Goal: Information Seeking & Learning: Learn about a topic

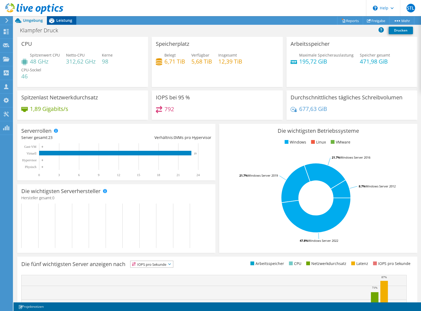
click at [59, 21] on span "Leistung" at bounding box center [64, 20] width 16 height 5
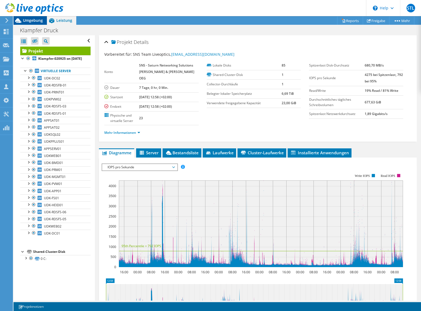
click at [32, 21] on span "Umgebung" at bounding box center [33, 20] width 20 height 5
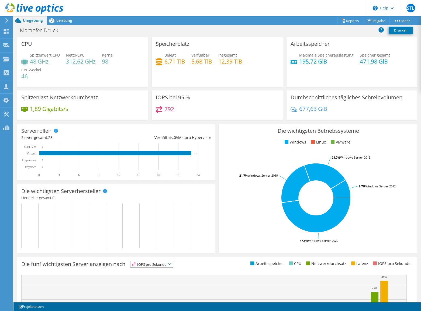
click at [240, 212] on rect at bounding box center [315, 198] width 185 height 94
click at [63, 22] on span "Leistung" at bounding box center [64, 20] width 16 height 5
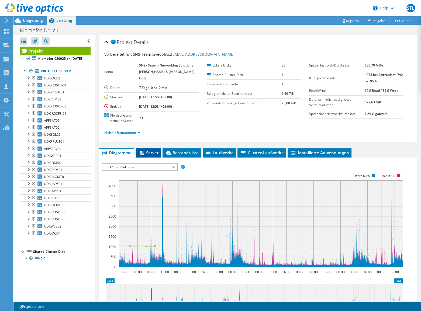
click at [156, 150] on span "Server" at bounding box center [149, 152] width 20 height 5
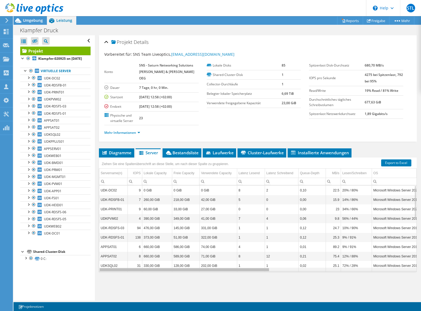
drag, startPoint x: 254, startPoint y: 264, endPoint x: 211, endPoint y: 242, distance: 48.0
click at [211, 242] on body "STL Vertriebspartner SNS Team Liveoptics liveoptics@sns.at SNS - Saturn Network…" at bounding box center [210, 155] width 421 height 311
click at [113, 150] on span "Diagramme" at bounding box center [117, 152] width 30 height 5
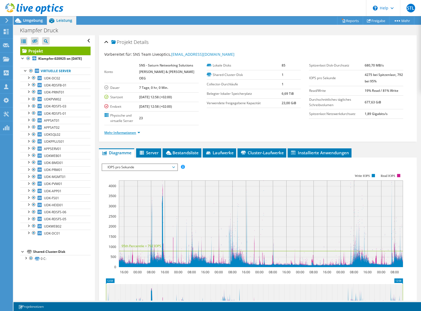
click at [113, 130] on link "Mehr Informationen" at bounding box center [122, 132] width 36 height 5
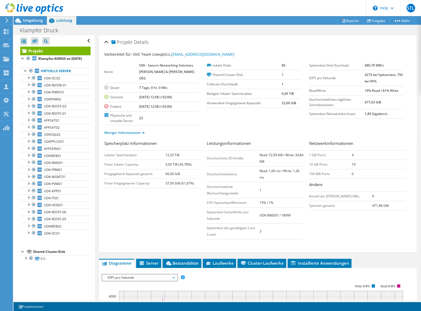
click at [133, 275] on span "IOPS pro Sekunde" at bounding box center [139, 278] width 69 height 6
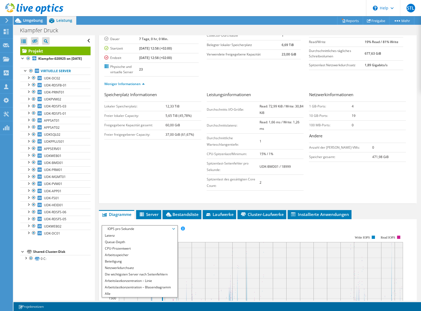
scroll to position [73, 0]
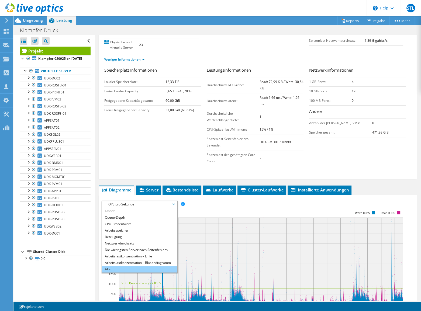
click at [110, 266] on li "Alle" at bounding box center [139, 269] width 75 height 6
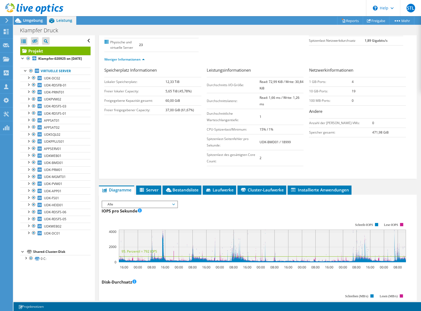
click at [20, 7] on use at bounding box center [34, 8] width 58 height 11
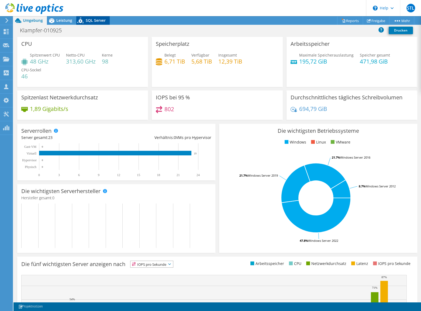
click at [96, 20] on span "SQL Server" at bounding box center [96, 20] width 20 height 5
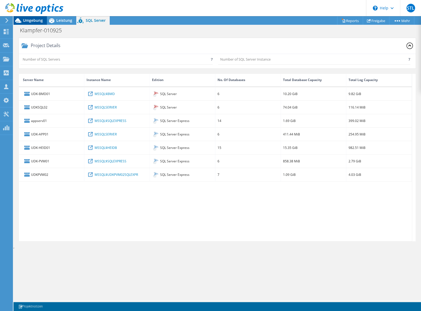
click at [35, 20] on span "Umgebung" at bounding box center [33, 20] width 20 height 5
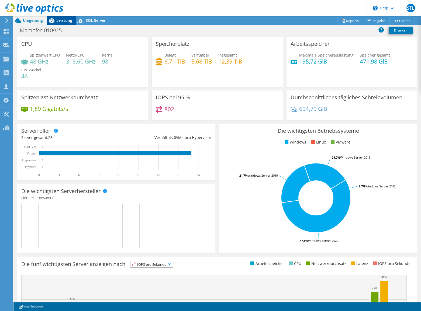
click at [62, 21] on span "Leistung" at bounding box center [64, 20] width 16 height 5
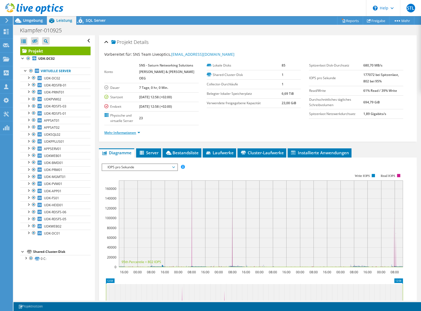
click at [137, 130] on link "Mehr Informationen" at bounding box center [122, 132] width 36 height 5
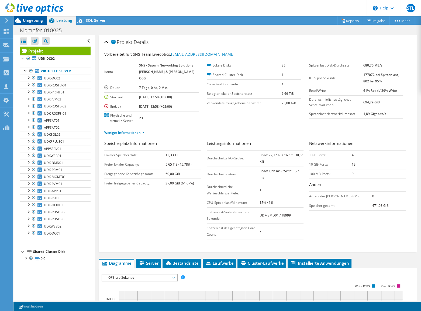
click at [32, 19] on span "Umgebung" at bounding box center [33, 20] width 20 height 5
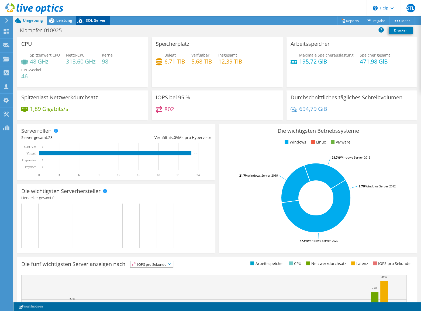
click at [96, 23] on div "SQL Server" at bounding box center [92, 20] width 33 height 9
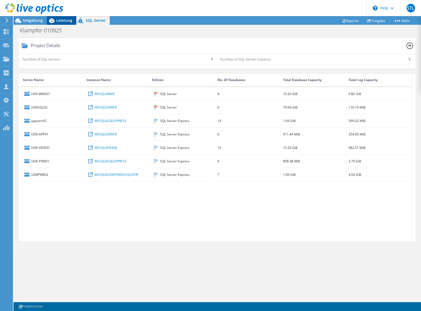
click at [65, 22] on span "Leistung" at bounding box center [64, 20] width 16 height 5
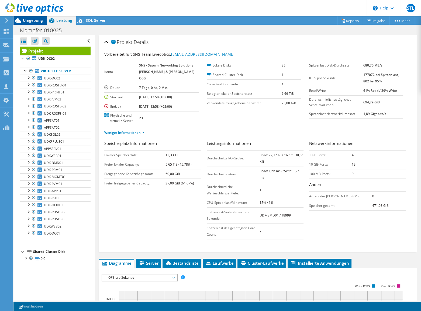
click at [29, 21] on span "Umgebung" at bounding box center [33, 20] width 20 height 5
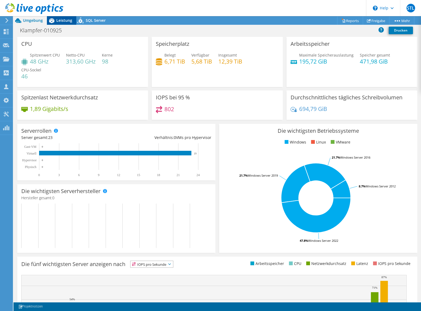
click at [60, 22] on span "Leistung" at bounding box center [64, 20] width 16 height 5
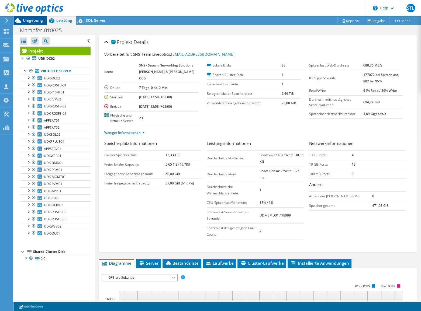
click at [26, 20] on span "Umgebung" at bounding box center [33, 20] width 20 height 5
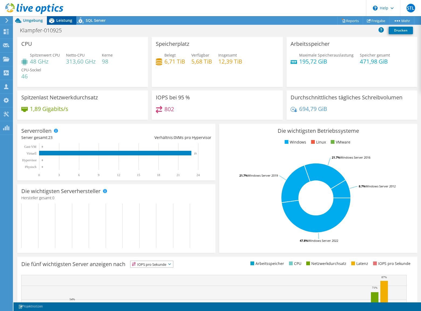
click at [64, 22] on span "Leistung" at bounding box center [64, 20] width 16 height 5
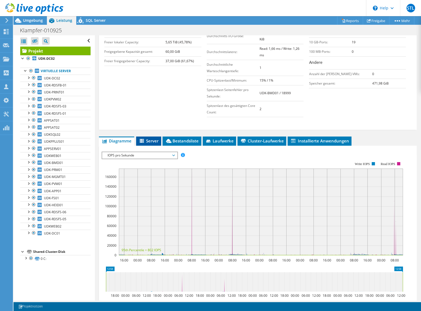
click at [154, 138] on span "Server" at bounding box center [149, 140] width 20 height 5
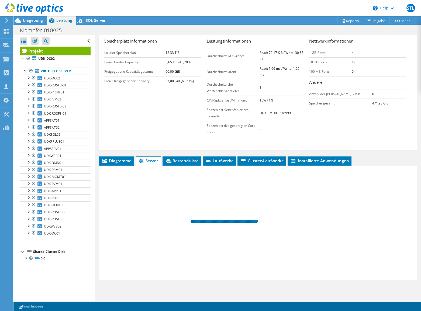
scroll to position [95, 0]
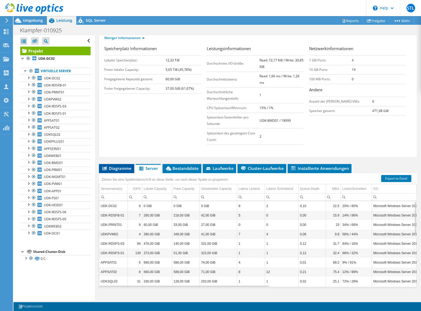
click at [116, 166] on span "Diagramme" at bounding box center [117, 168] width 30 height 5
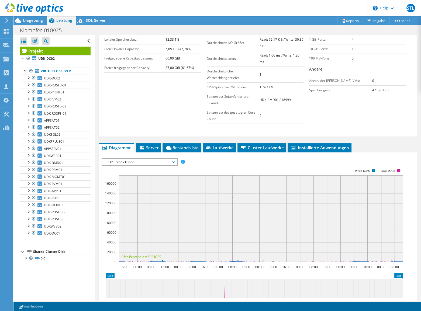
scroll to position [122, 0]
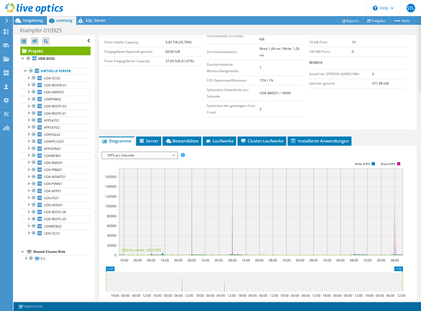
click at [172, 152] on span "IOPS pro Sekunde" at bounding box center [139, 155] width 69 height 6
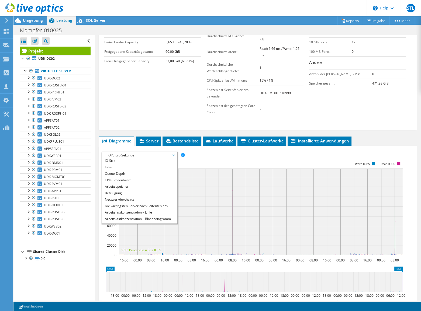
scroll to position [19, 0]
click at [109, 217] on li "Alle" at bounding box center [139, 220] width 75 height 6
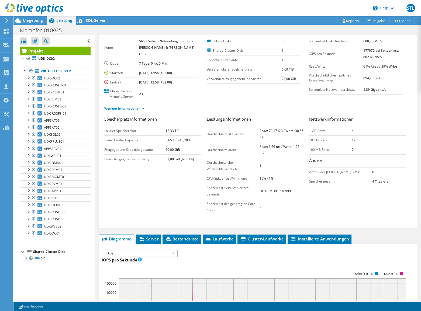
scroll to position [0, 0]
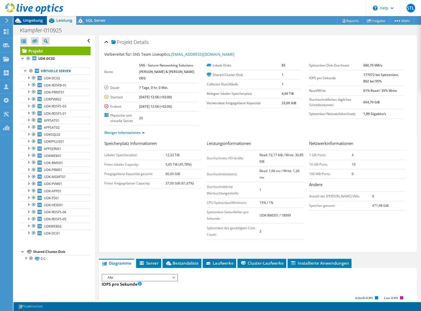
click at [26, 21] on span "Umgebung" at bounding box center [33, 20] width 20 height 5
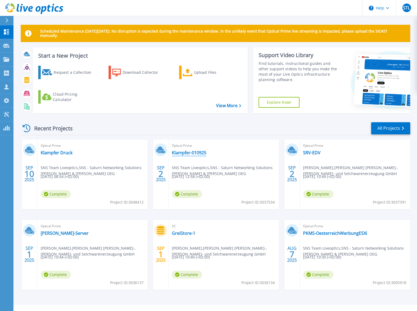
click at [189, 154] on link "Klampfer-010925" at bounding box center [189, 152] width 34 height 5
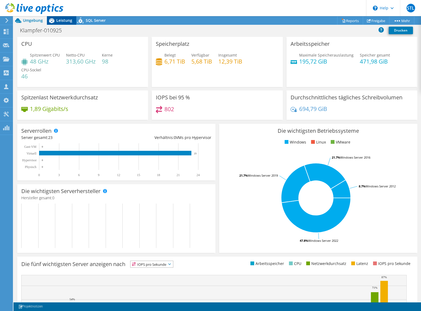
click at [60, 20] on span "Leistung" at bounding box center [64, 20] width 16 height 5
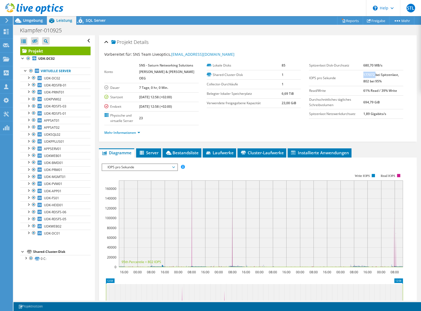
drag, startPoint x: 361, startPoint y: 74, endPoint x: 373, endPoint y: 72, distance: 12.1
click at [373, 72] on b "177072 bei Spitzenlast, 802 bei 95%" at bounding box center [381, 77] width 36 height 11
drag, startPoint x: 360, startPoint y: 89, endPoint x: 396, endPoint y: 90, distance: 36.4
click at [396, 90] on tr "Read/Write 61% Read / 39% Write" at bounding box center [356, 90] width 94 height 9
click at [6, 21] on icon at bounding box center [7, 20] width 4 height 5
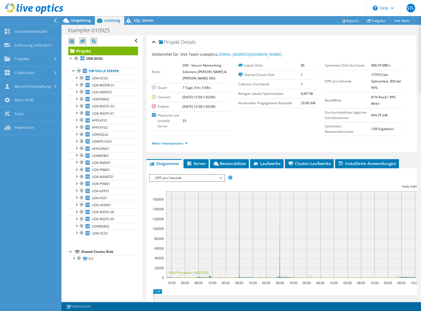
click at [6, 21] on div at bounding box center [29, 20] width 61 height 9
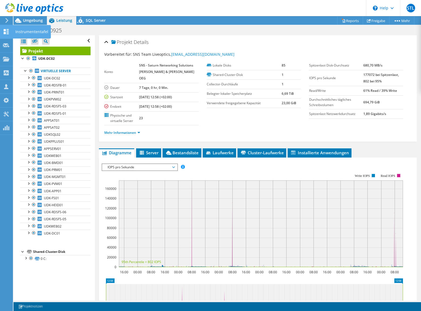
click at [5, 34] on div at bounding box center [6, 32] width 6 height 6
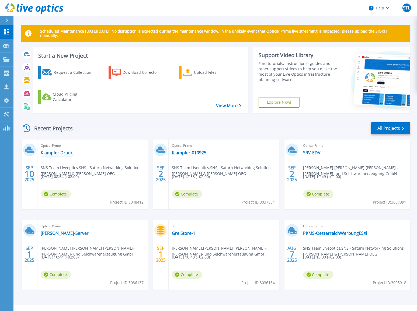
click at [62, 154] on link "Klampfer Druck" at bounding box center [57, 152] width 32 height 5
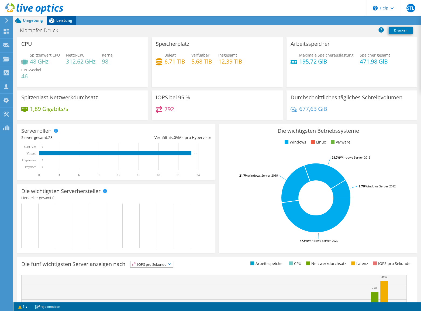
click at [60, 21] on span "Leistung" at bounding box center [64, 20] width 16 height 5
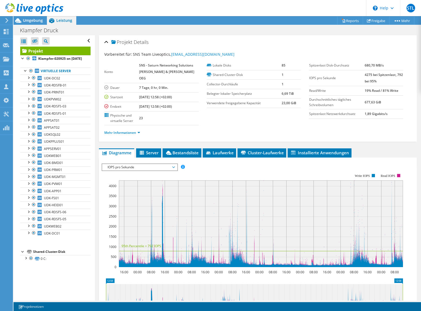
drag, startPoint x: 361, startPoint y: 73, endPoint x: 379, endPoint y: 82, distance: 20.3
click at [379, 82] on tr "IOPS pro Sekunde 4275 bei Spitzenlast, 792 bei 95%" at bounding box center [356, 78] width 94 height 16
drag, startPoint x: 361, startPoint y: 91, endPoint x: 398, endPoint y: 90, distance: 36.9
click at [398, 90] on td "19% Read / 81% Write" at bounding box center [384, 90] width 39 height 9
click at [33, 20] on span "Umgebung" at bounding box center [33, 20] width 20 height 5
